Goal: Find specific page/section: Find specific page/section

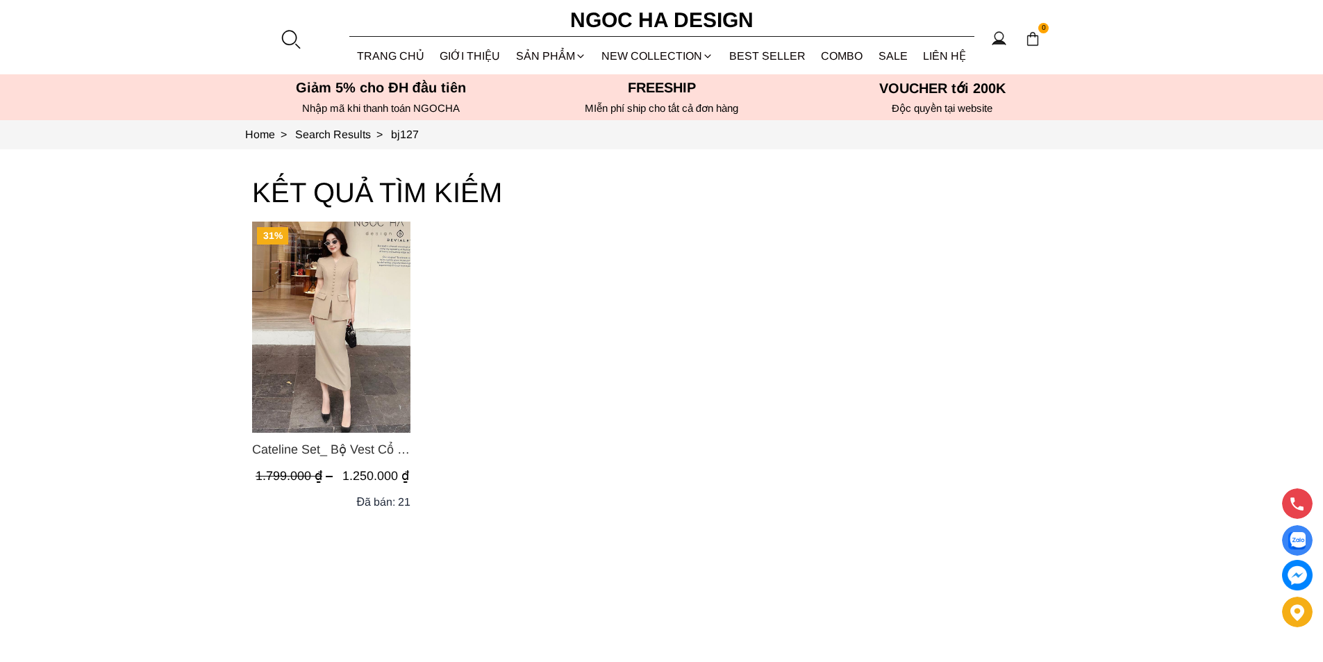
click at [285, 36] on div at bounding box center [290, 38] width 21 height 21
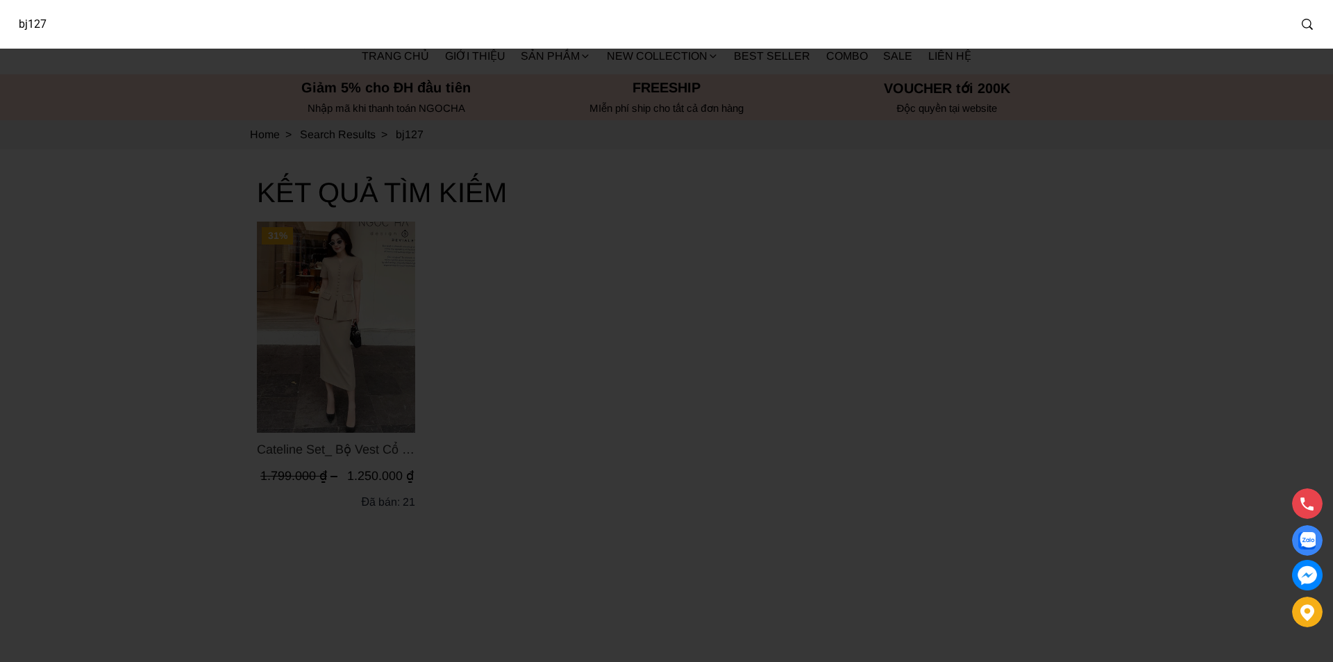
click at [285, 31] on input "bj127" at bounding box center [648, 24] width 1282 height 32
click at [285, 31] on input "bj127" at bounding box center [639, 24] width 1265 height 32
type input "D713"
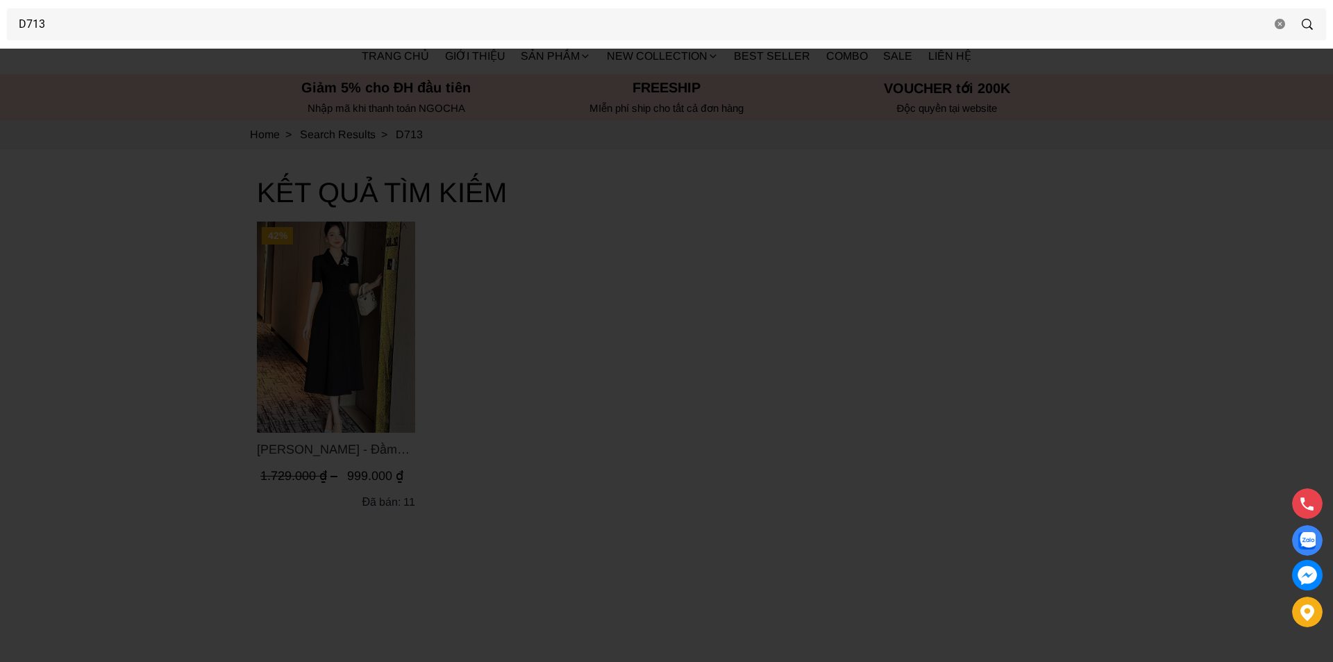
drag, startPoint x: 259, startPoint y: 452, endPoint x: 272, endPoint y: 451, distance: 13.3
click at [272, 451] on div at bounding box center [666, 331] width 1333 height 662
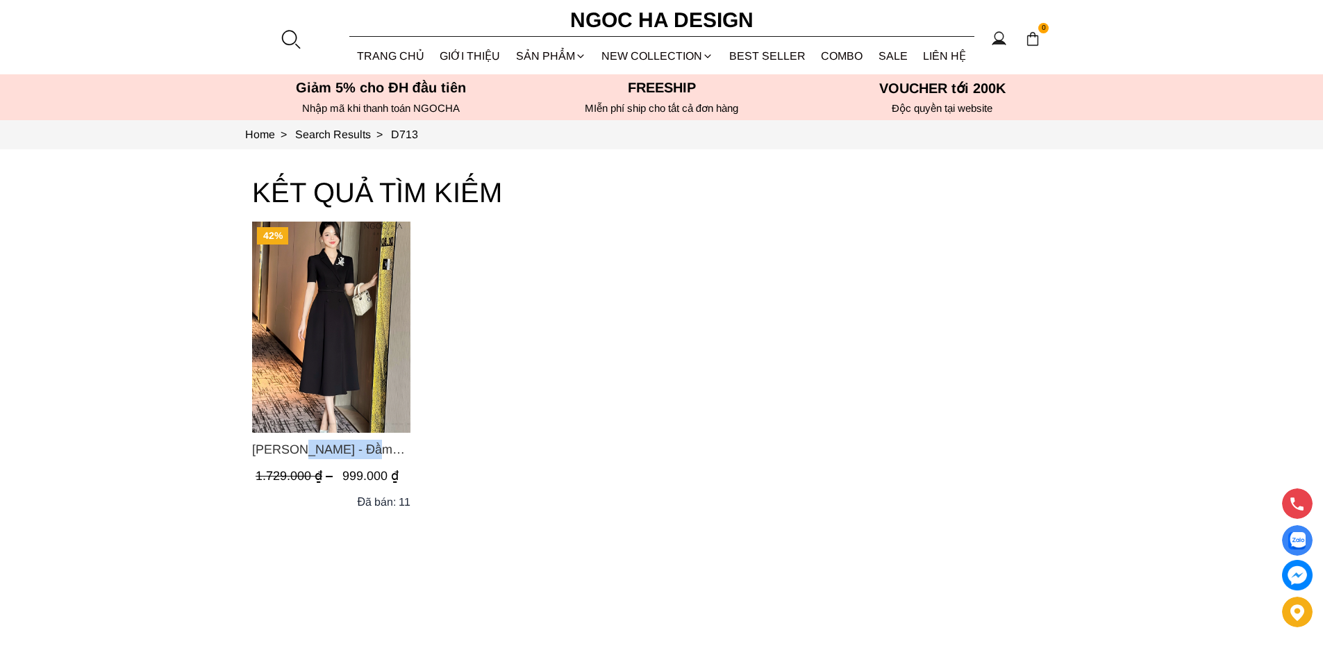
drag, startPoint x: 246, startPoint y: 447, endPoint x: 315, endPoint y: 451, distance: 68.9
click at [315, 451] on section "KẾT QUẢ TÌM KIẾM 42% [PERSON_NAME] - Đầm Vest Dáng Xòe Kèm Đai D713 1.729.000 ₫…" at bounding box center [661, 433] width 1323 height 569
copy span "[PERSON_NAME]"
